Goal: Task Accomplishment & Management: Use online tool/utility

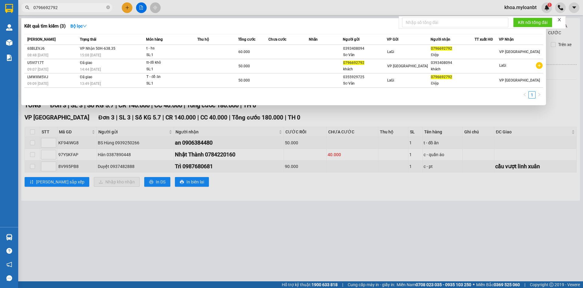
type input "0796692792"
click at [356, 44] on th "Người gửi" at bounding box center [365, 39] width 44 height 11
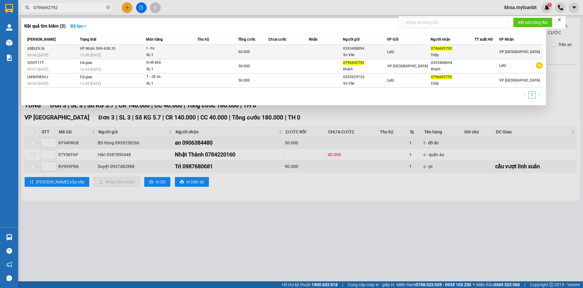
click at [357, 48] on div "0393408094" at bounding box center [364, 49] width 43 height 6
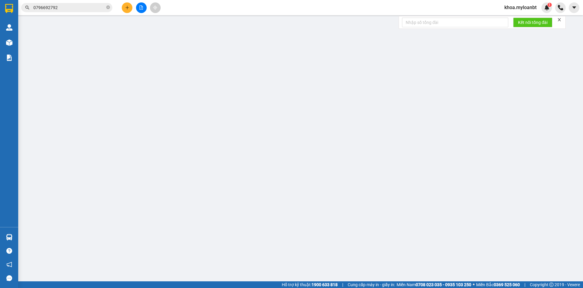
type input "0393408094"
type input "Sơ Vân"
type input "0796692792"
type input "Điệp"
type input "60.000"
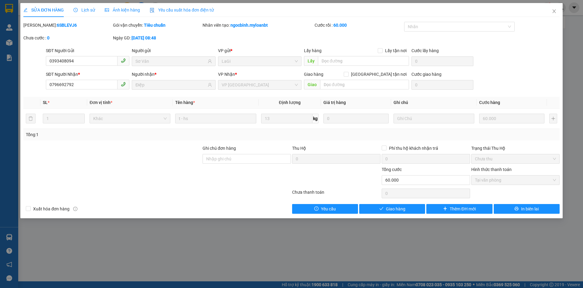
click at [557, 185] on div "Hình thức thanh toán Tại văn phòng" at bounding box center [515, 176] width 88 height 21
click at [563, 185] on div "SỬA ĐƠN HÀNG Lịch sử Ảnh kiện hàng Yêu cầu xuất hóa đơn điện tử Total Paid Fee …" at bounding box center [291, 144] width 583 height 288
drag, startPoint x: 560, startPoint y: 13, endPoint x: 545, endPoint y: 17, distance: 15.8
click at [560, 13] on span "Close" at bounding box center [553, 11] width 17 height 17
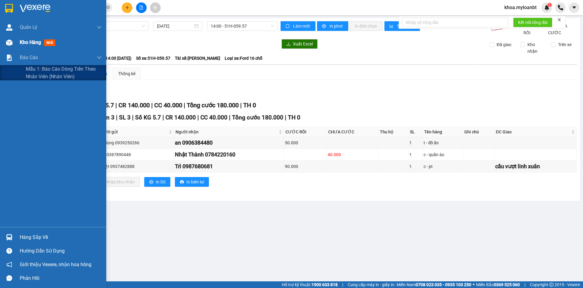
drag, startPoint x: 6, startPoint y: 52, endPoint x: 8, endPoint y: 47, distance: 4.8
click at [6, 51] on div "Báo cáo" at bounding box center [53, 57] width 106 height 15
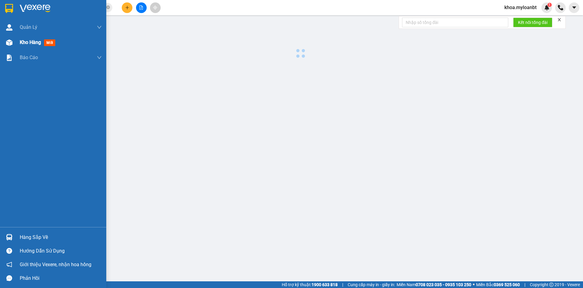
click at [8, 47] on div at bounding box center [9, 42] width 11 height 11
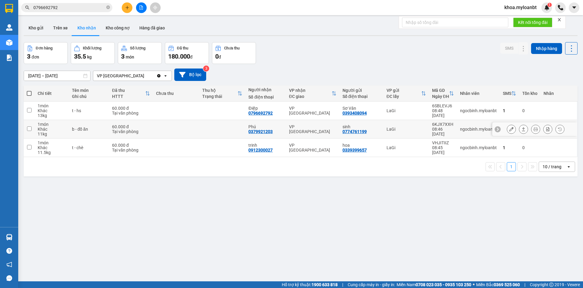
click at [254, 135] on td "Phú 0379921203" at bounding box center [265, 129] width 40 height 19
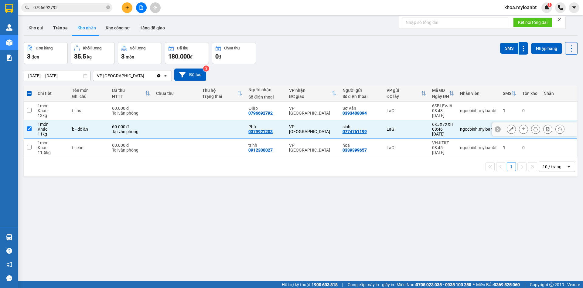
click at [519, 129] on button at bounding box center [523, 129] width 8 height 11
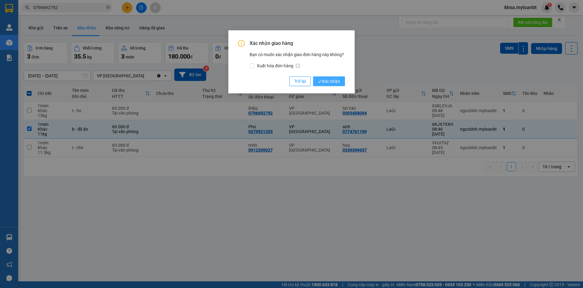
click at [338, 77] on button "Xác nhận" at bounding box center [329, 81] width 32 height 10
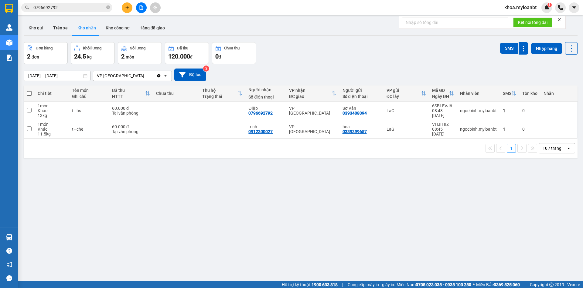
click at [97, 7] on input "0796692792" at bounding box center [69, 7] width 72 height 7
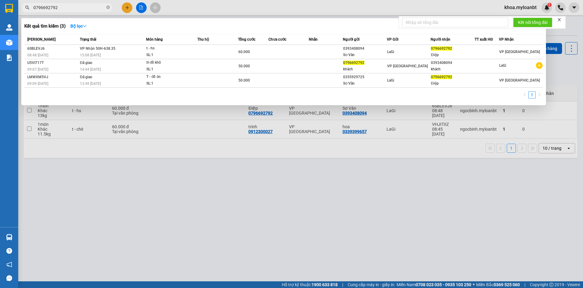
click at [204, 136] on div at bounding box center [291, 144] width 583 height 288
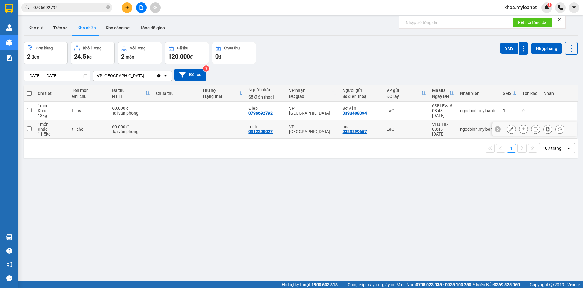
click at [230, 127] on td at bounding box center [222, 129] width 46 height 19
checkbox input "true"
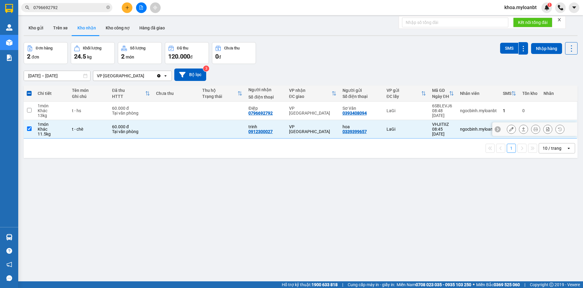
click at [521, 129] on icon at bounding box center [523, 129] width 4 height 4
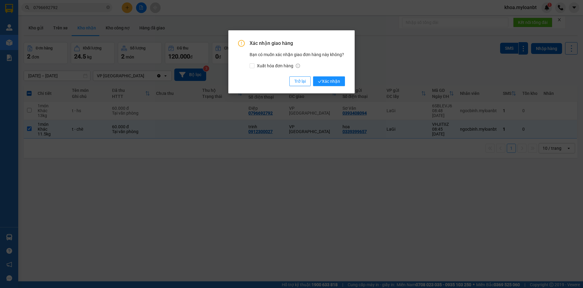
click at [422, 111] on div "Xác nhận giao hàng Bạn có muốn xác nhận giao đơn hàng này không? Xuất hóa đơn h…" at bounding box center [291, 144] width 583 height 288
click at [340, 82] on span "Xác nhận" at bounding box center [329, 81] width 22 height 7
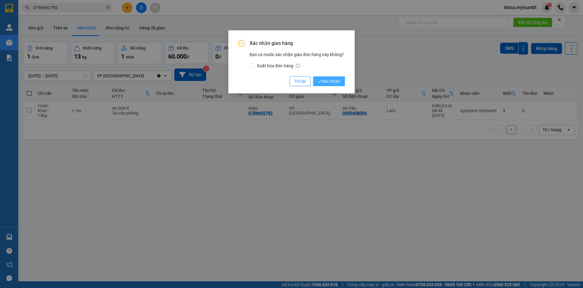
click at [335, 77] on button "Xác nhận" at bounding box center [329, 81] width 32 height 10
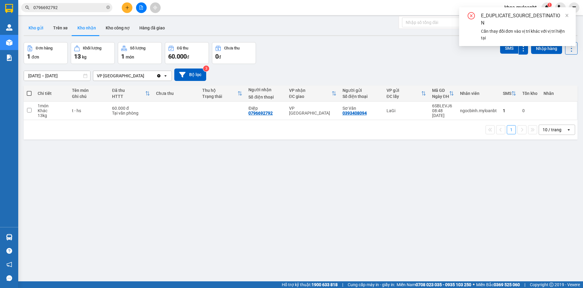
click at [37, 34] on button "Kho gửi" at bounding box center [36, 28] width 25 height 15
